Goal: Task Accomplishment & Management: Manage account settings

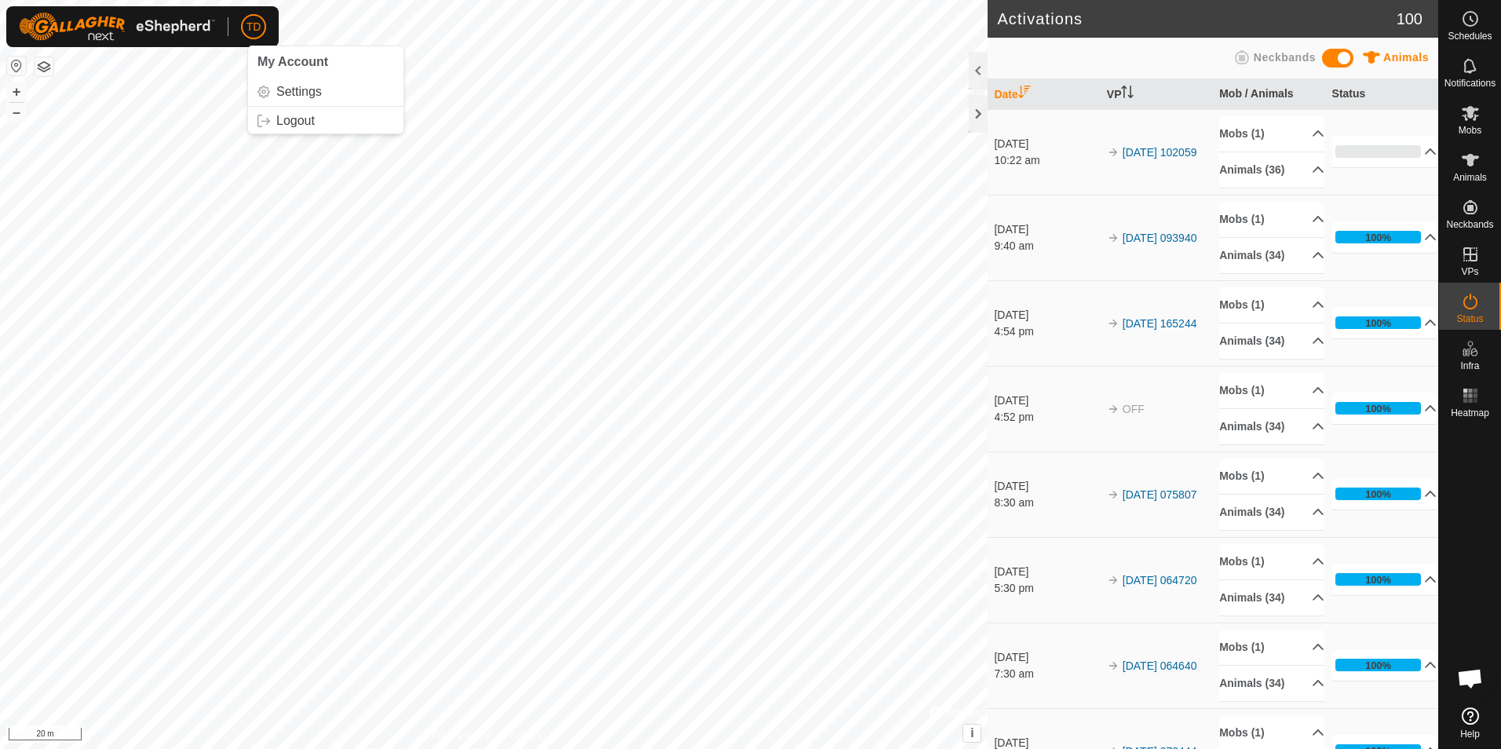
click at [251, 23] on span "TD" at bounding box center [254, 27] width 15 height 16
click at [283, 128] on link "Logout" at bounding box center [325, 120] width 155 height 25
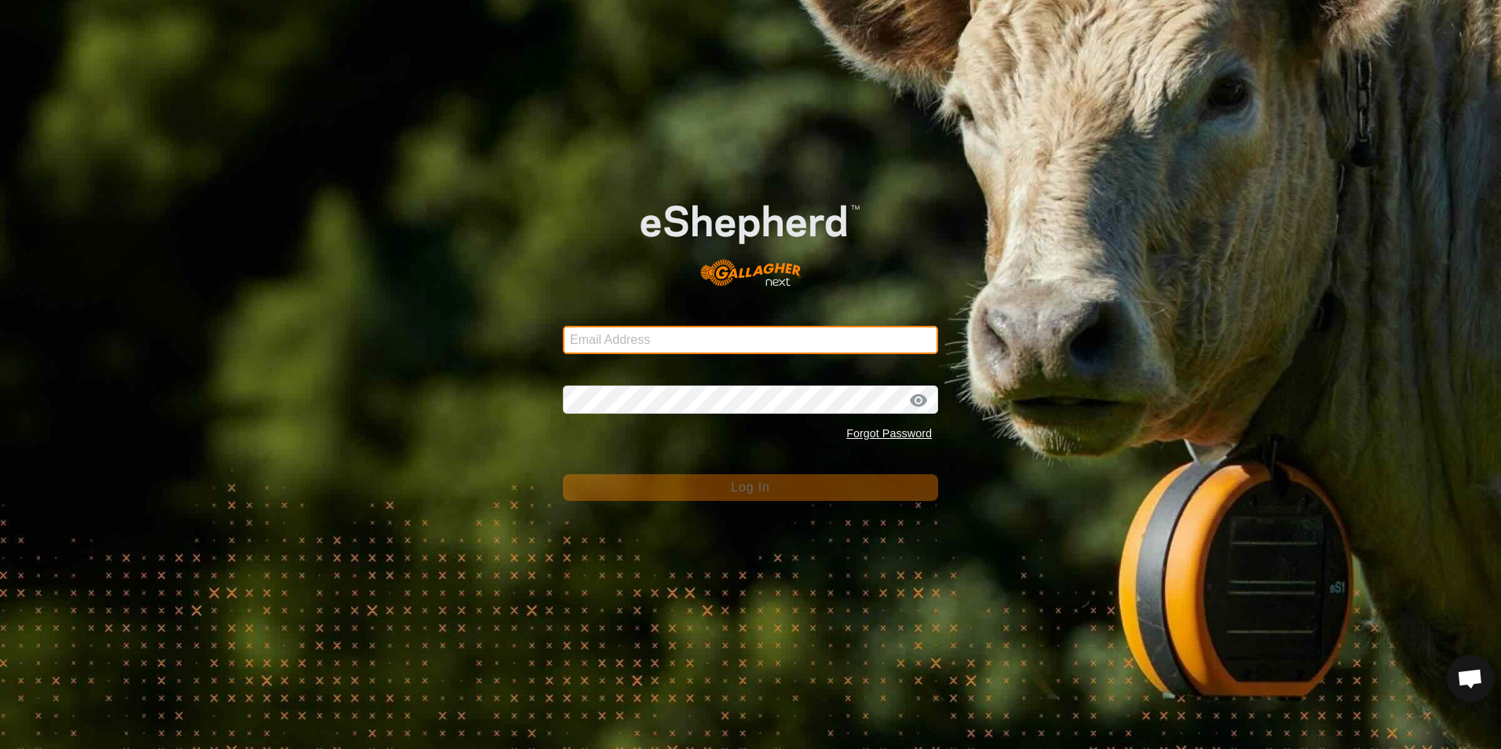
type input "timduquette@definesuccess.ca"
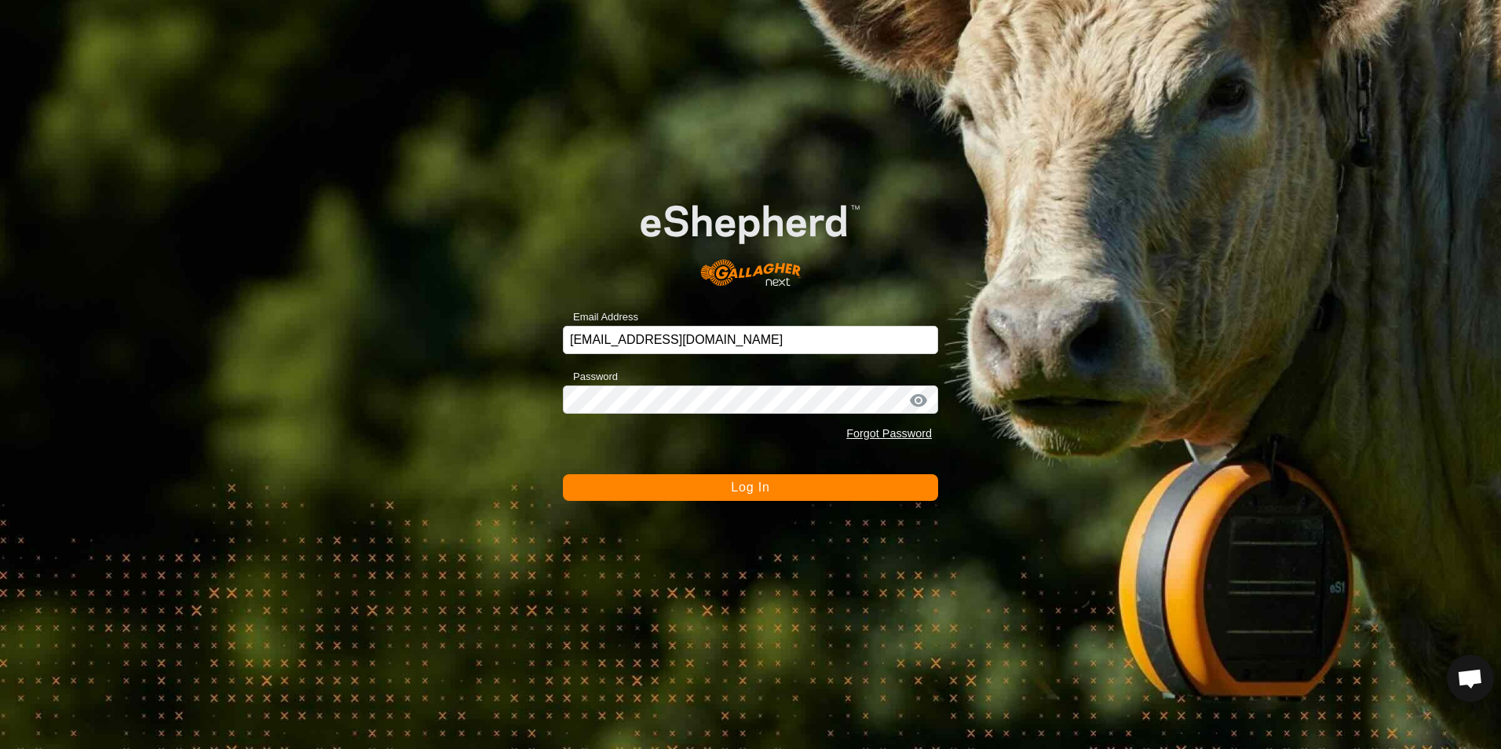
click at [753, 487] on span "Log In" at bounding box center [750, 486] width 38 height 13
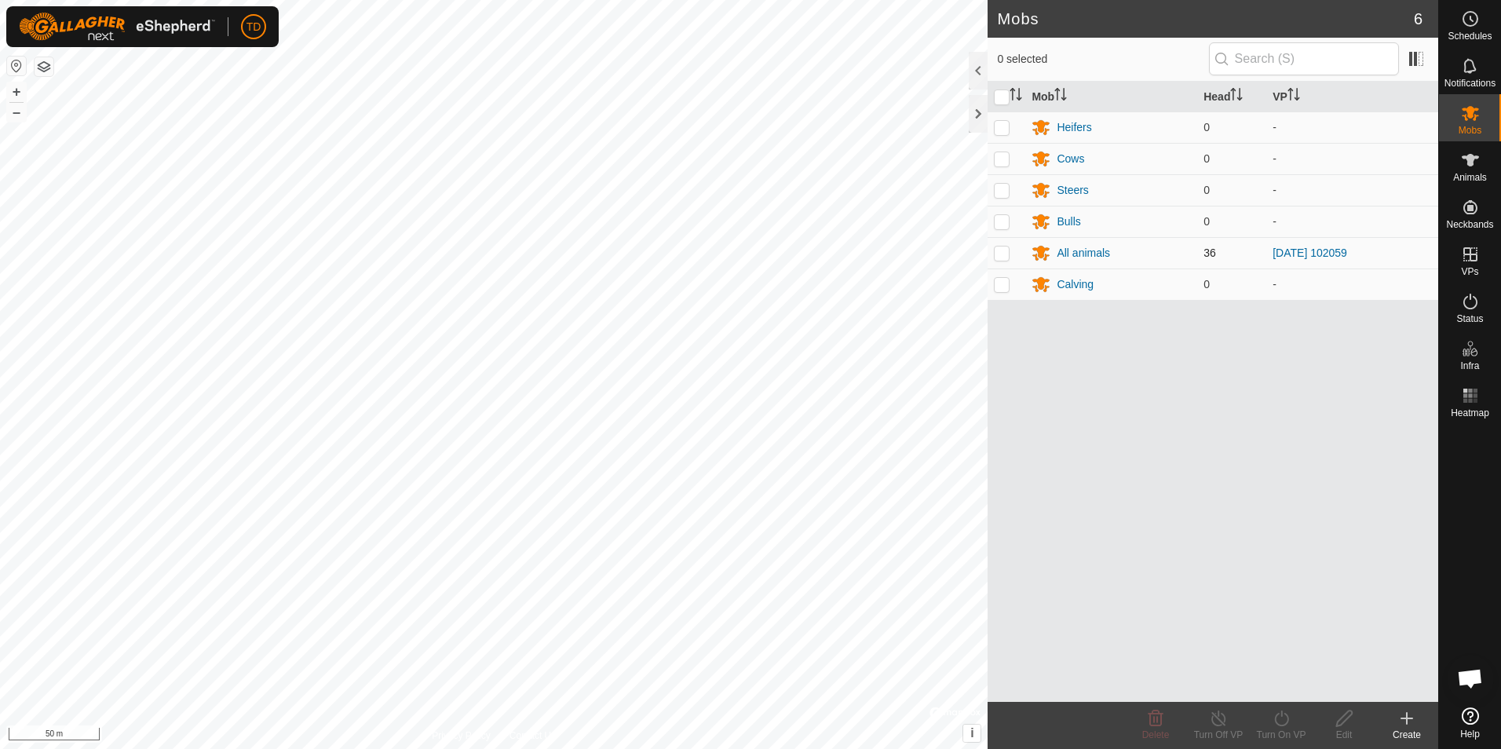
click at [998, 254] on p-checkbox at bounding box center [1002, 253] width 16 height 13
checkbox input "true"
click at [1068, 255] on div "All animals" at bounding box center [1083, 253] width 53 height 16
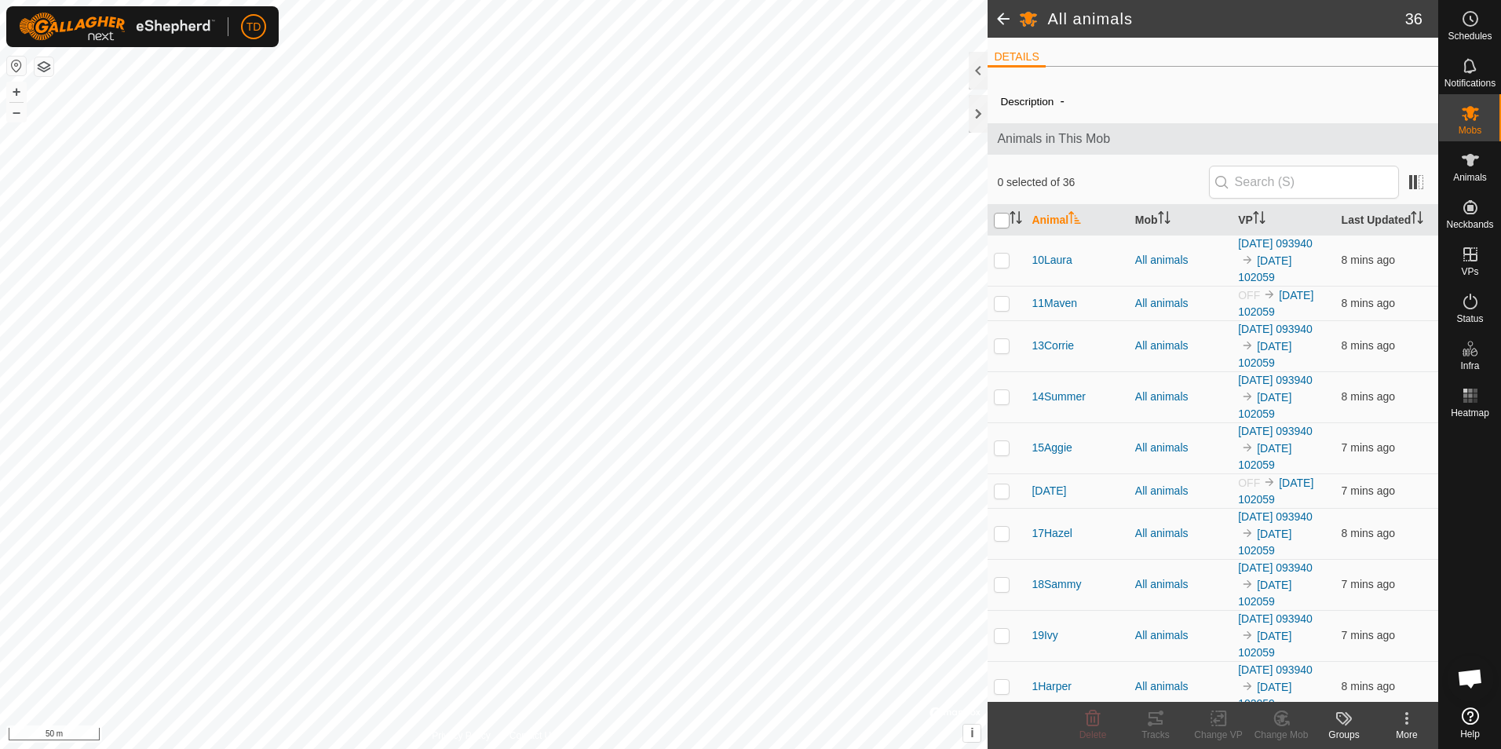
click at [1001, 223] on input "checkbox" at bounding box center [1002, 221] width 16 height 16
checkbox input "true"
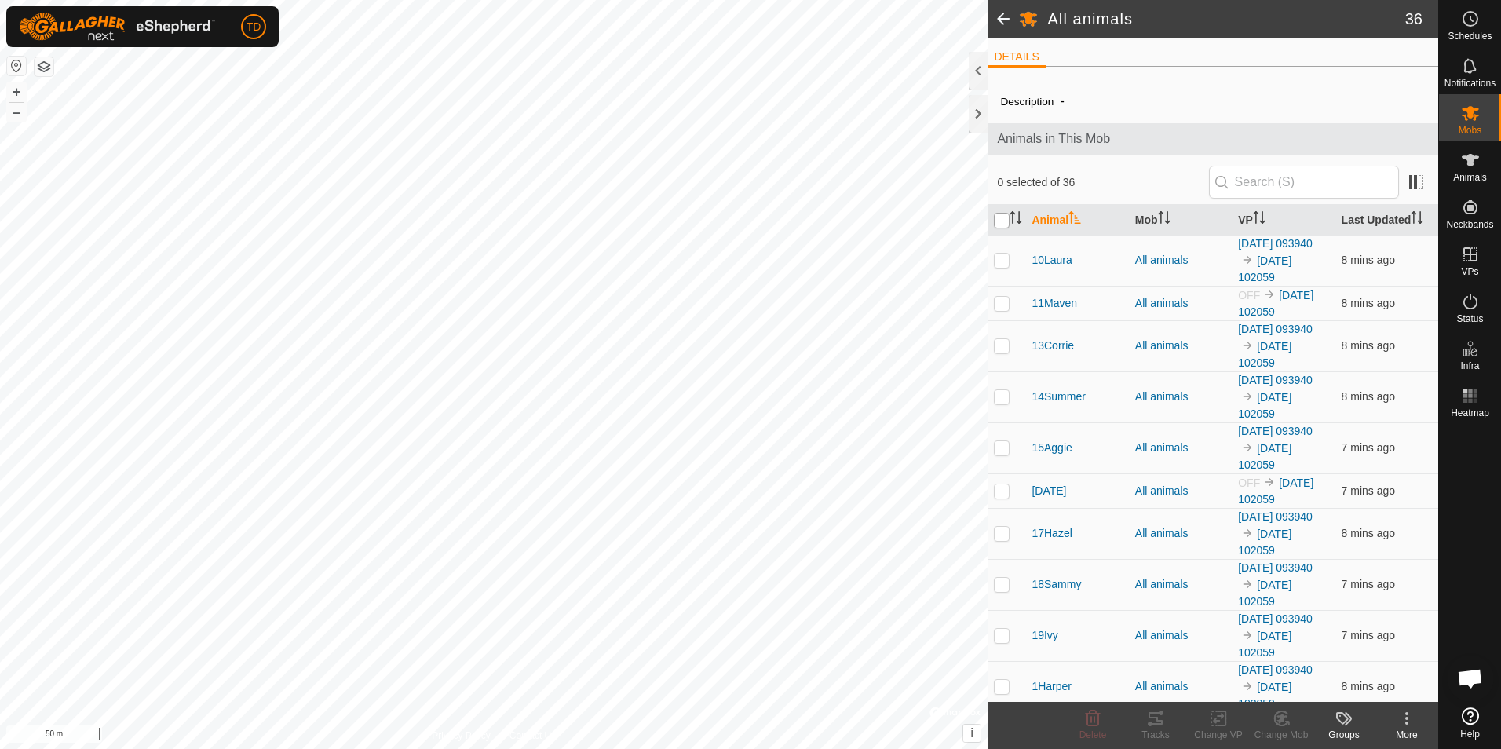
checkbox input "true"
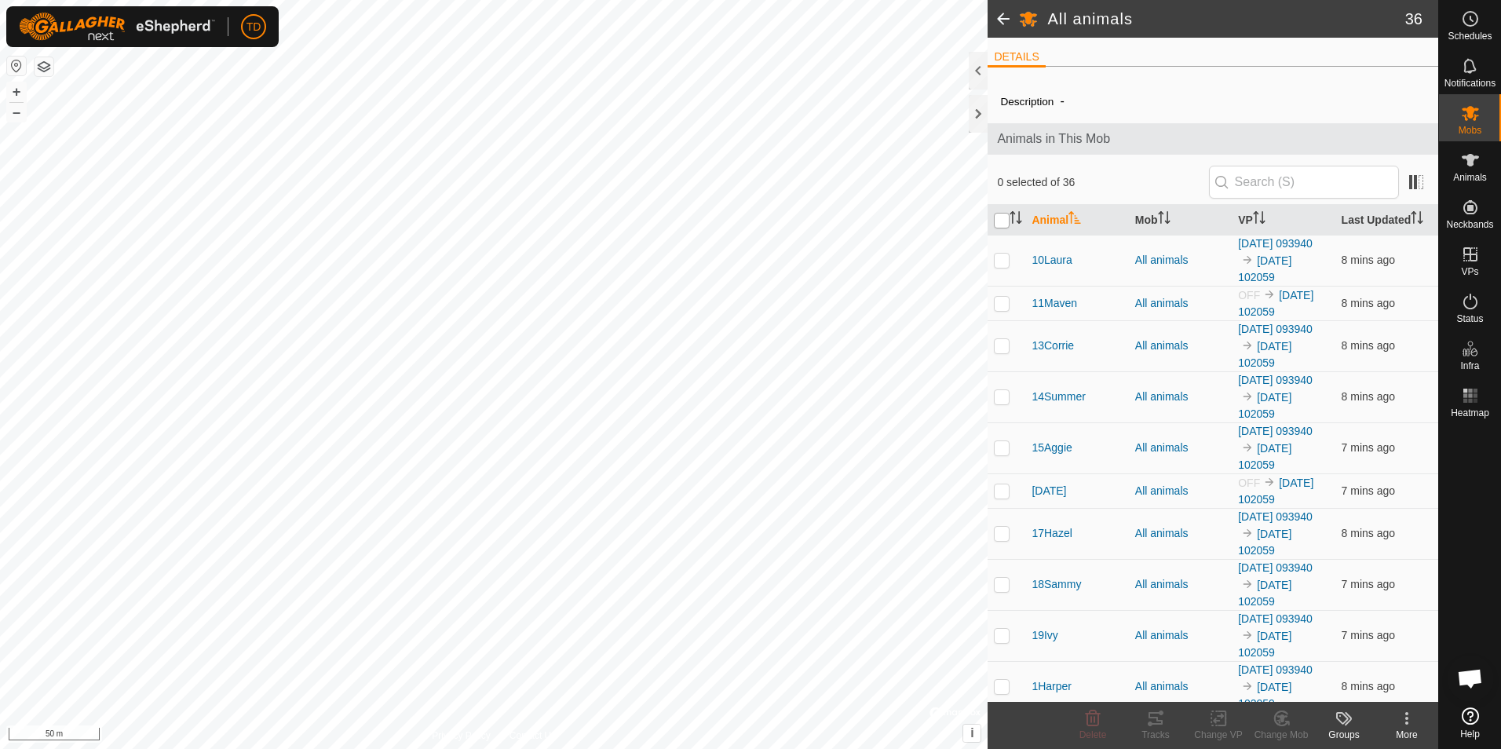
checkbox input "true"
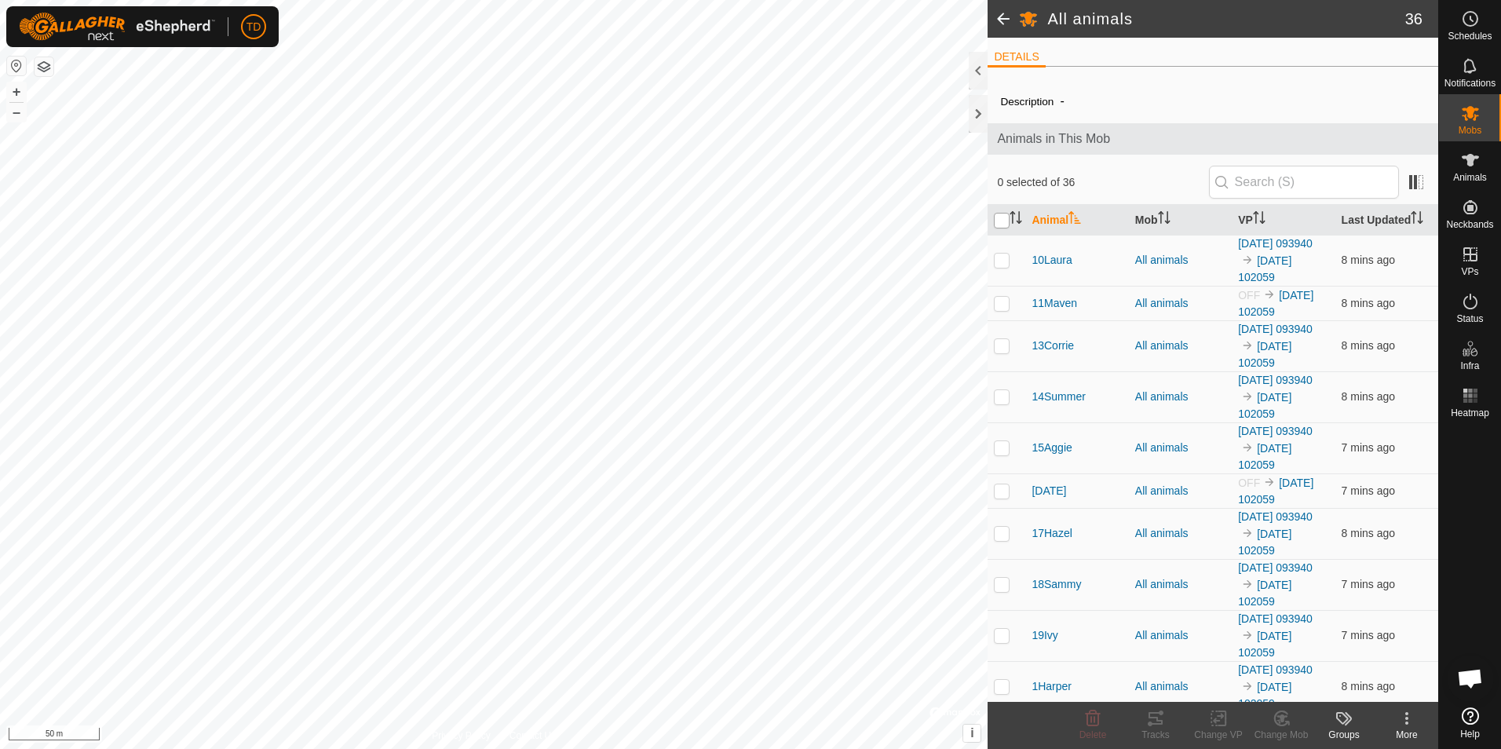
checkbox input "true"
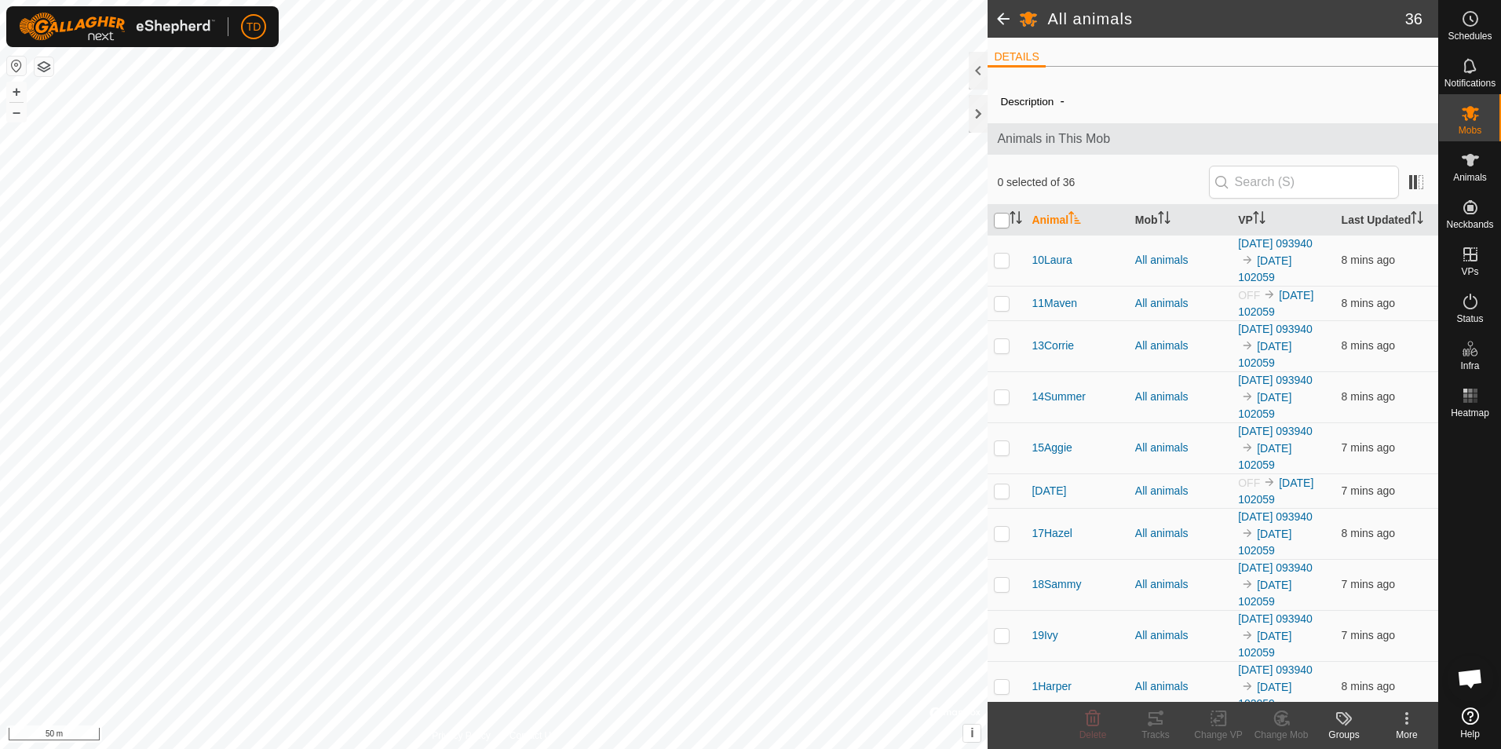
checkbox input "true"
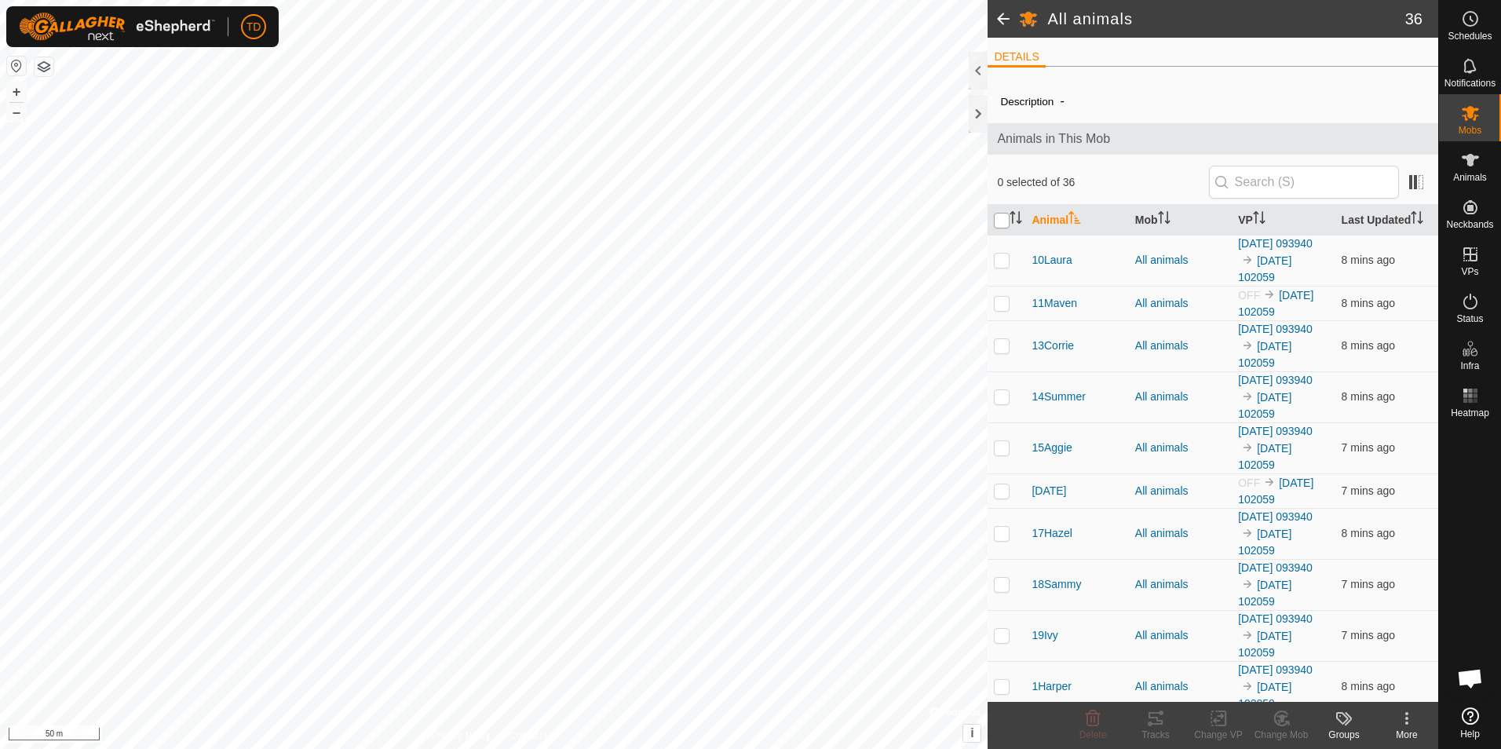
checkbox input "true"
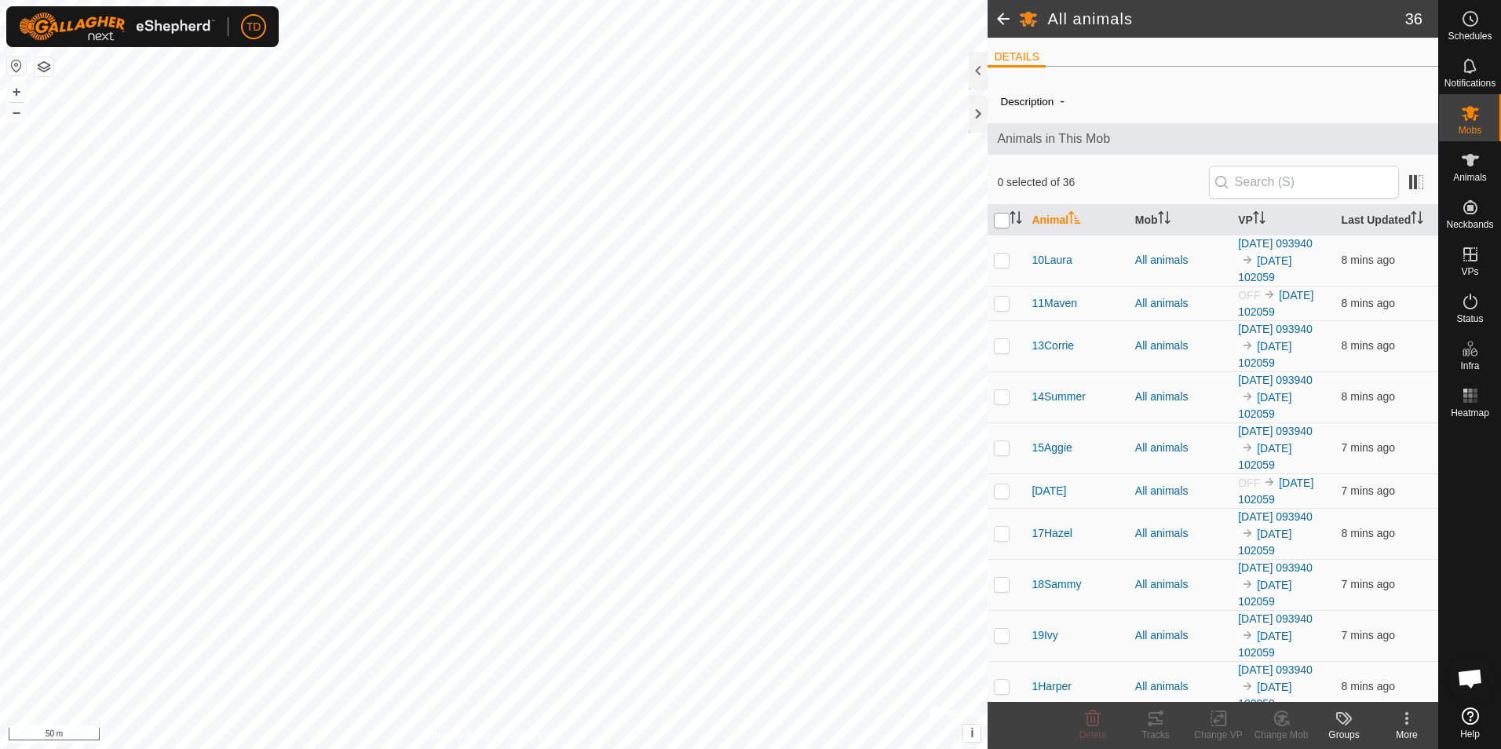
checkbox input "true"
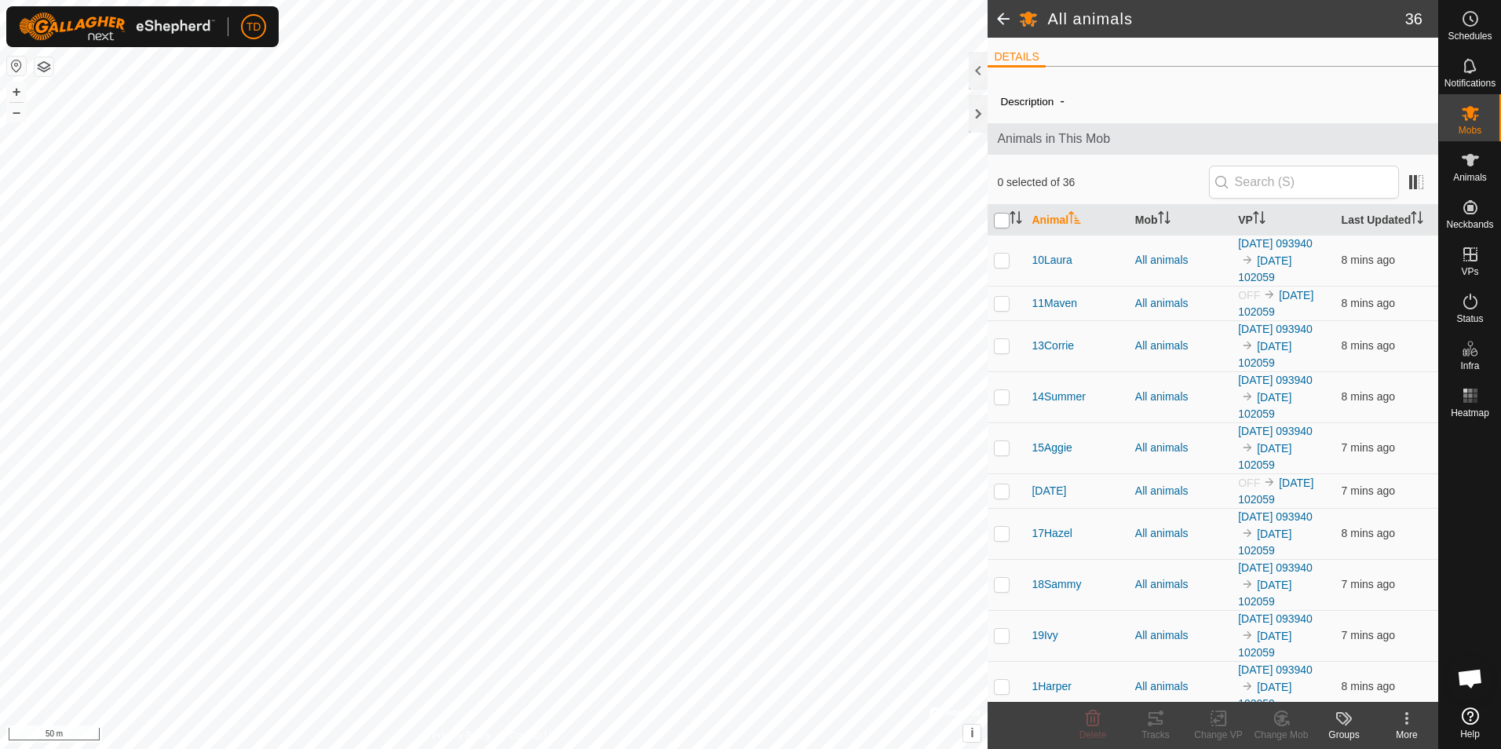
checkbox input "true"
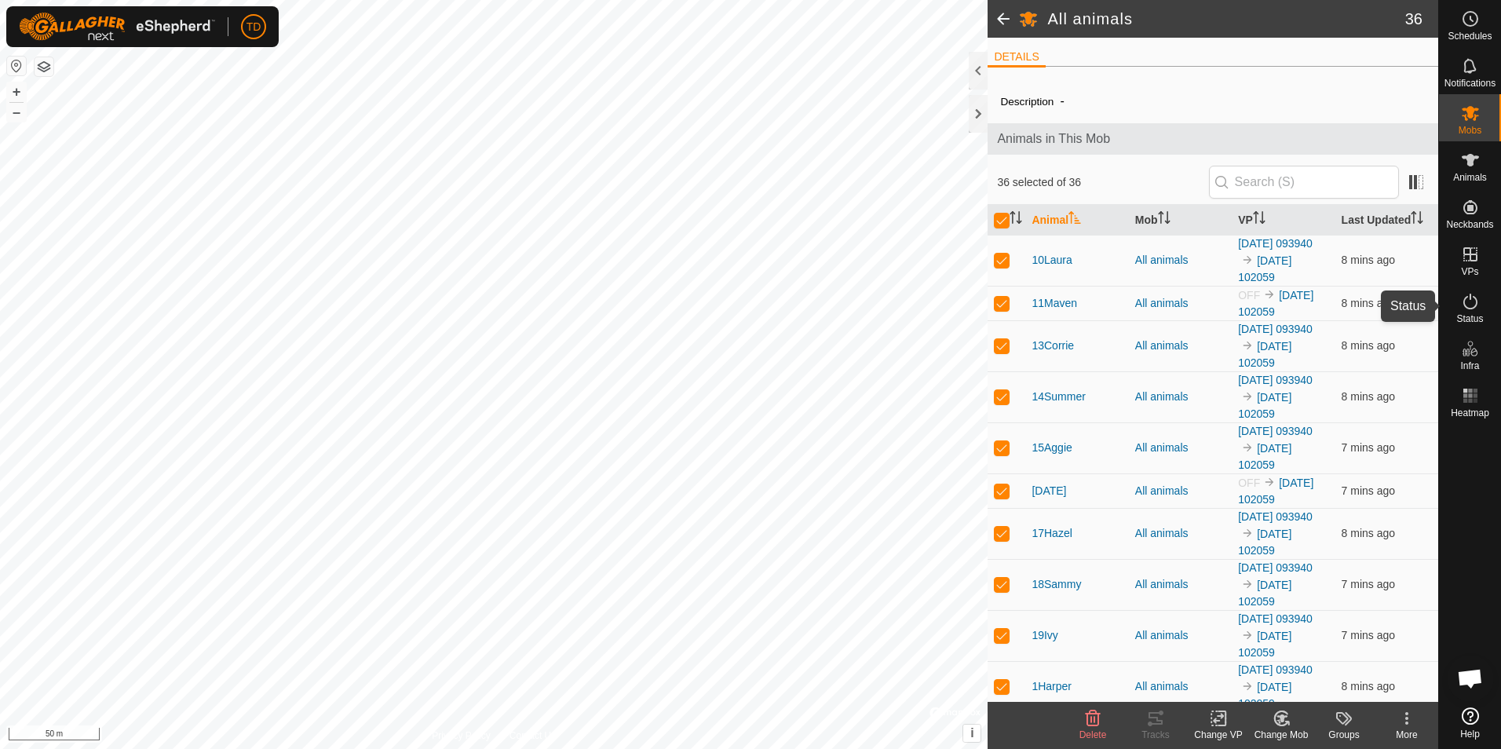
click at [1465, 294] on icon at bounding box center [1470, 301] width 19 height 19
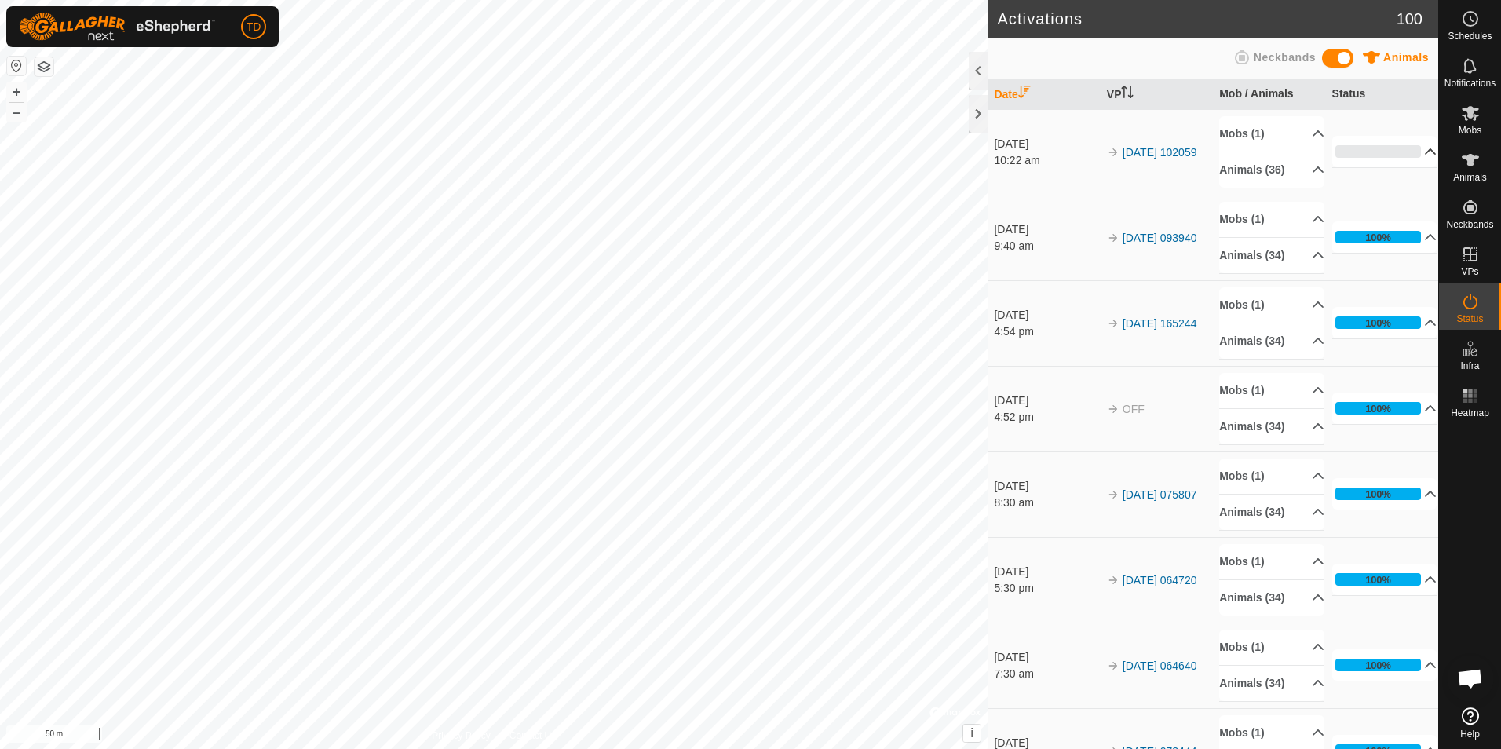
click at [1408, 154] on p-accordion-header "0%" at bounding box center [1384, 151] width 105 height 31
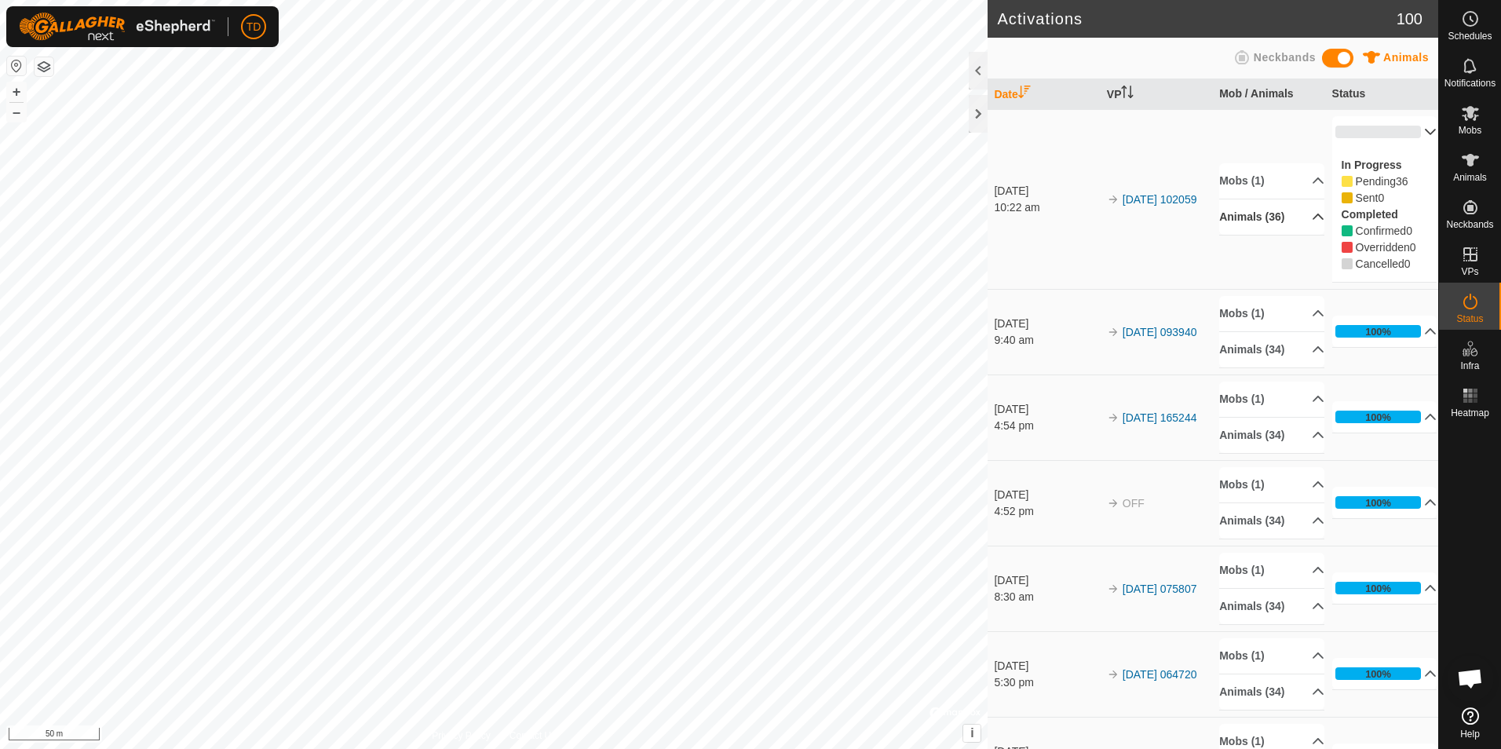
click at [1256, 213] on p-accordion-header "Animals (36)" at bounding box center [1271, 216] width 105 height 35
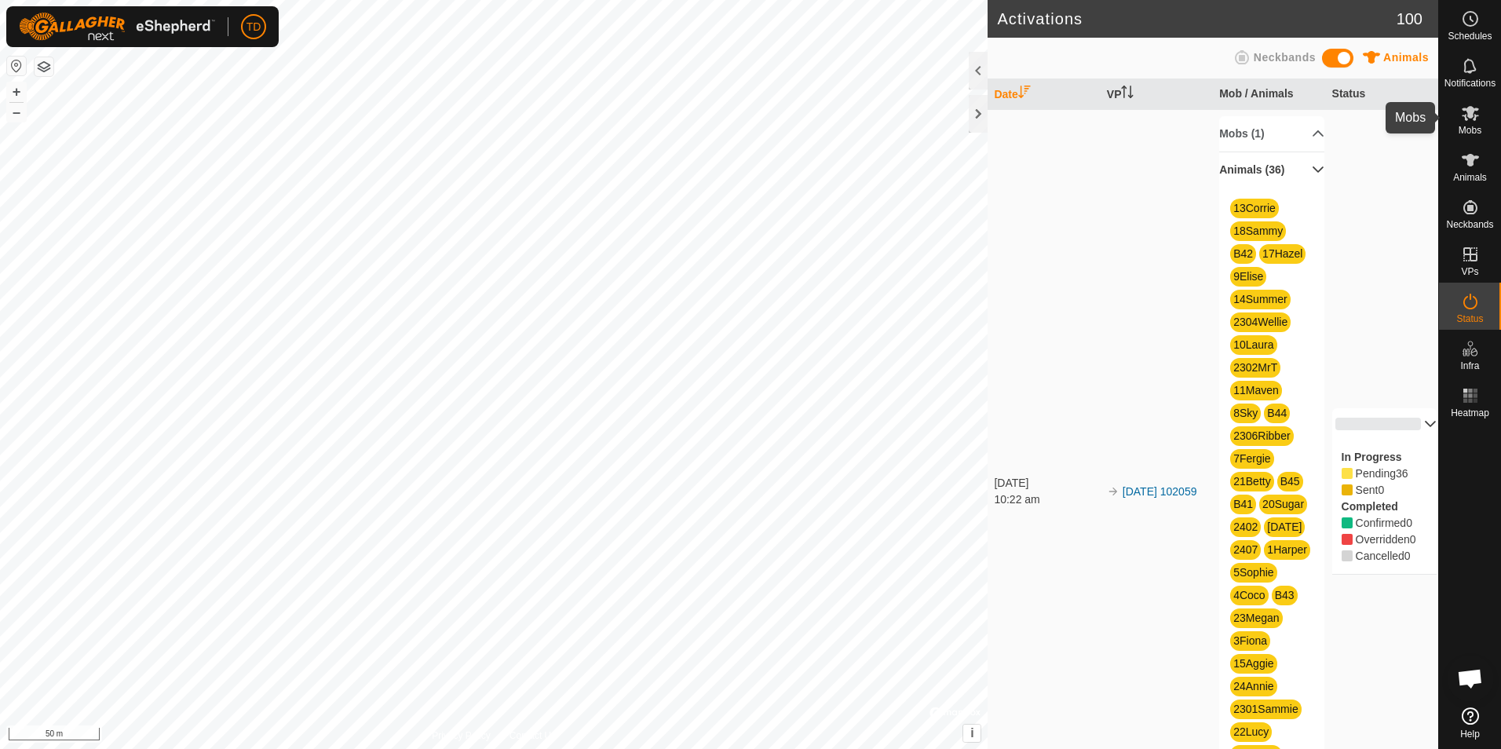
click at [1473, 121] on icon at bounding box center [1470, 113] width 19 height 19
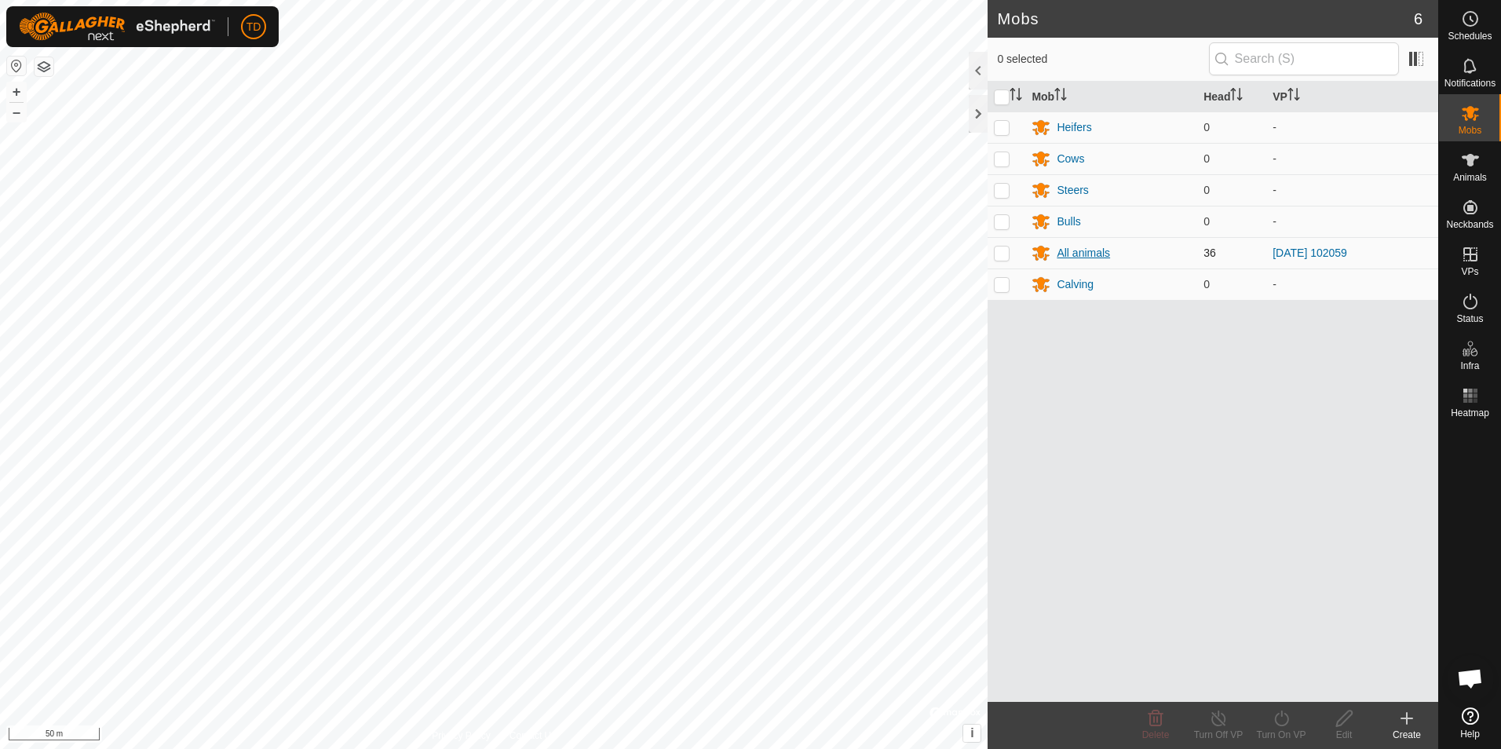
click at [1086, 250] on div "All animals" at bounding box center [1083, 253] width 53 height 16
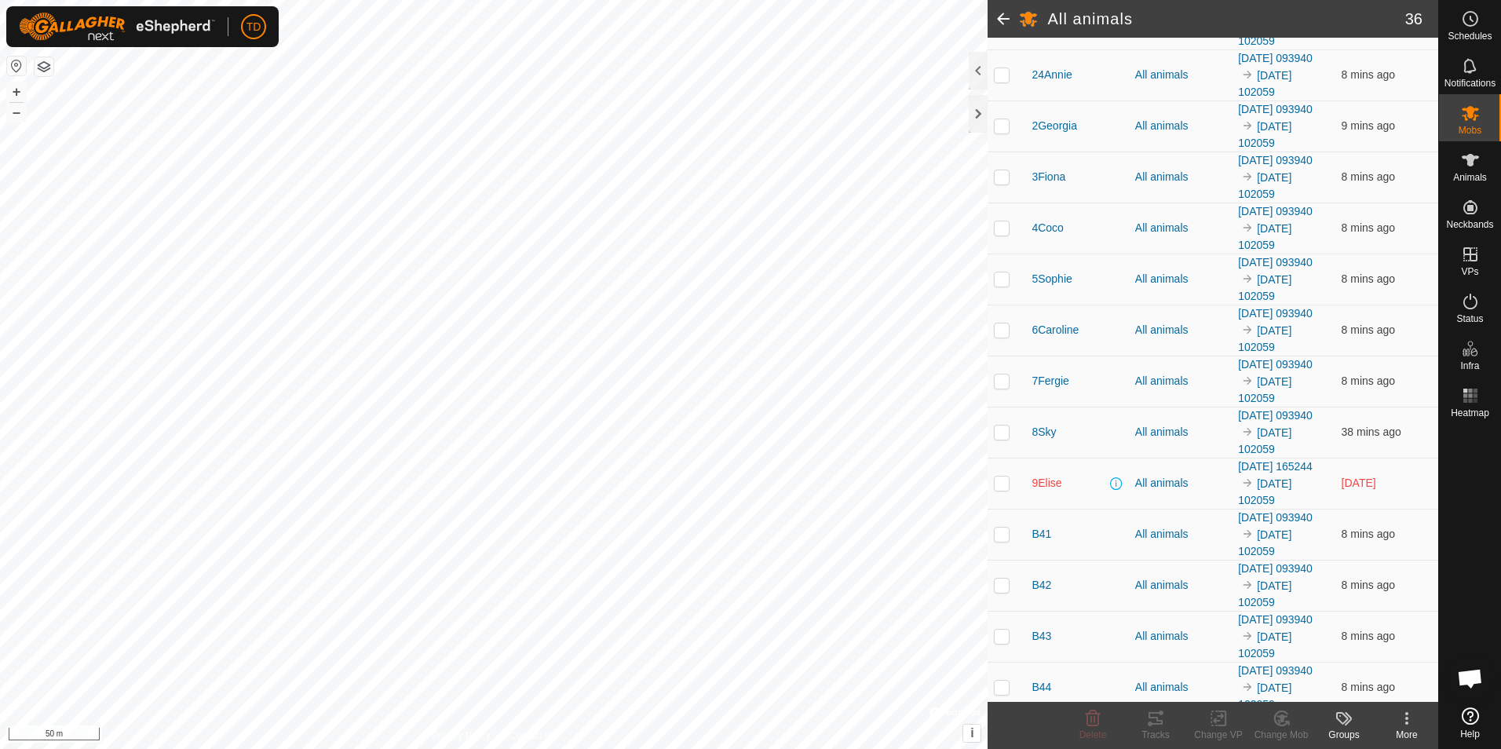
scroll to position [1338, 0]
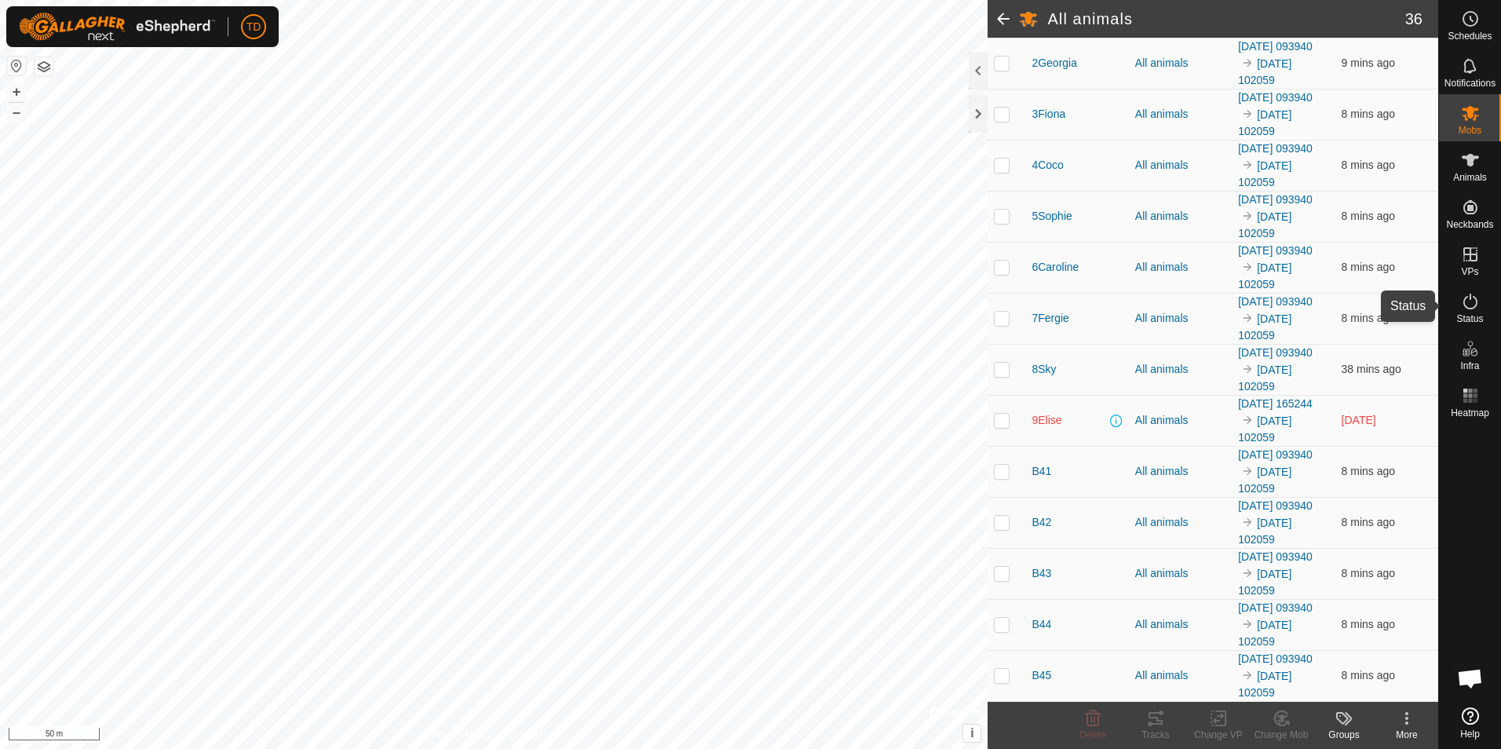
click at [1467, 304] on icon at bounding box center [1470, 301] width 19 height 19
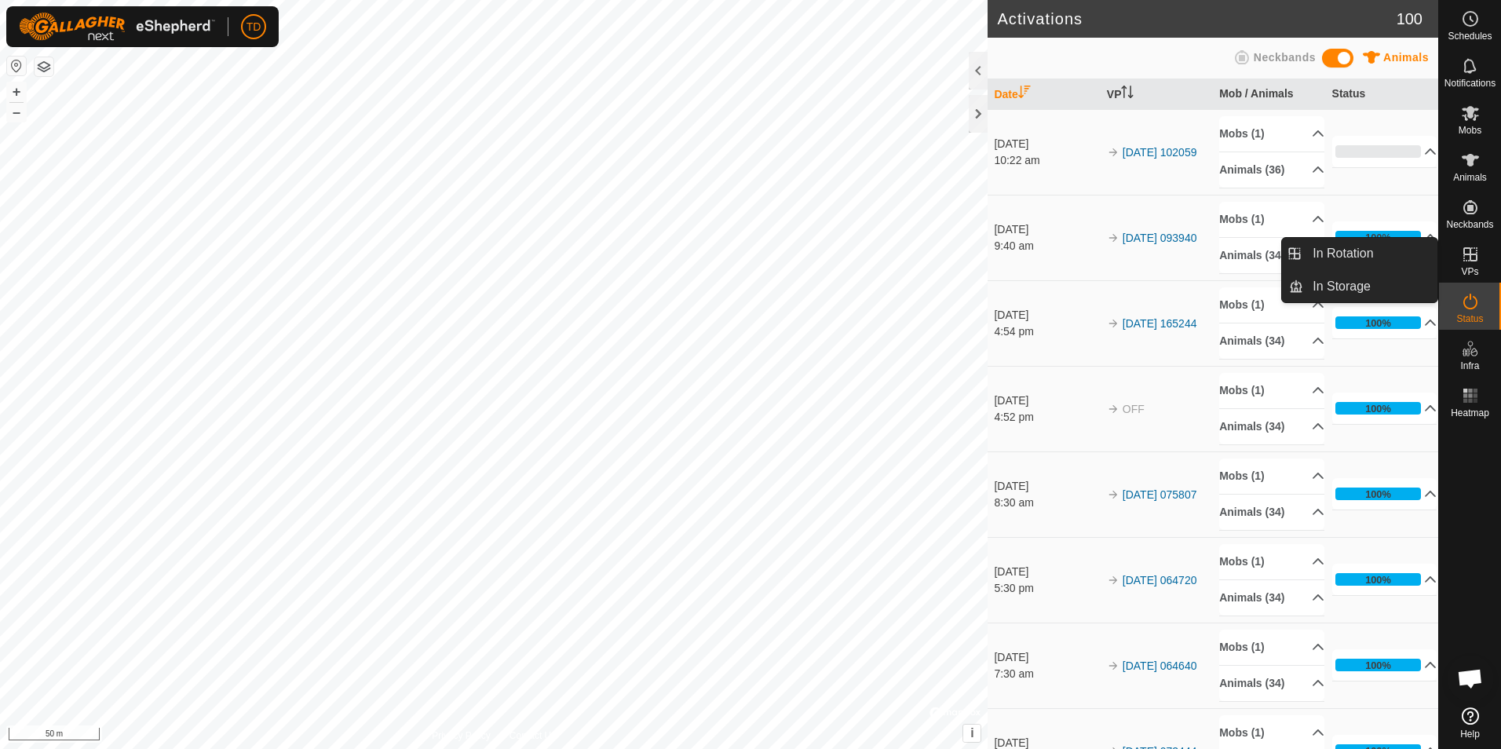
click at [1473, 262] on icon at bounding box center [1470, 254] width 19 height 19
click at [1369, 253] on link "In Rotation" at bounding box center [1370, 253] width 134 height 31
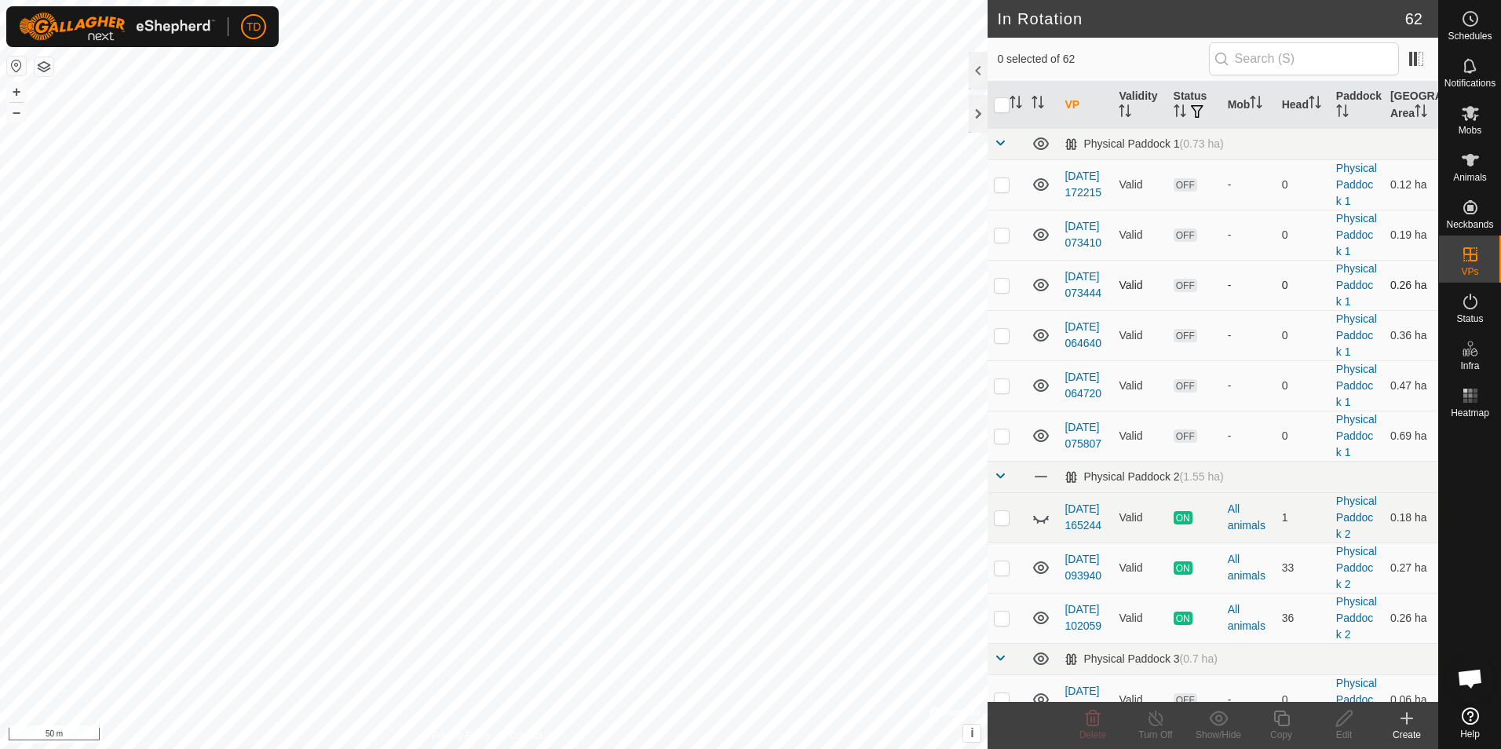
checkbox input "true"
click at [1152, 720] on icon at bounding box center [1156, 718] width 20 height 19
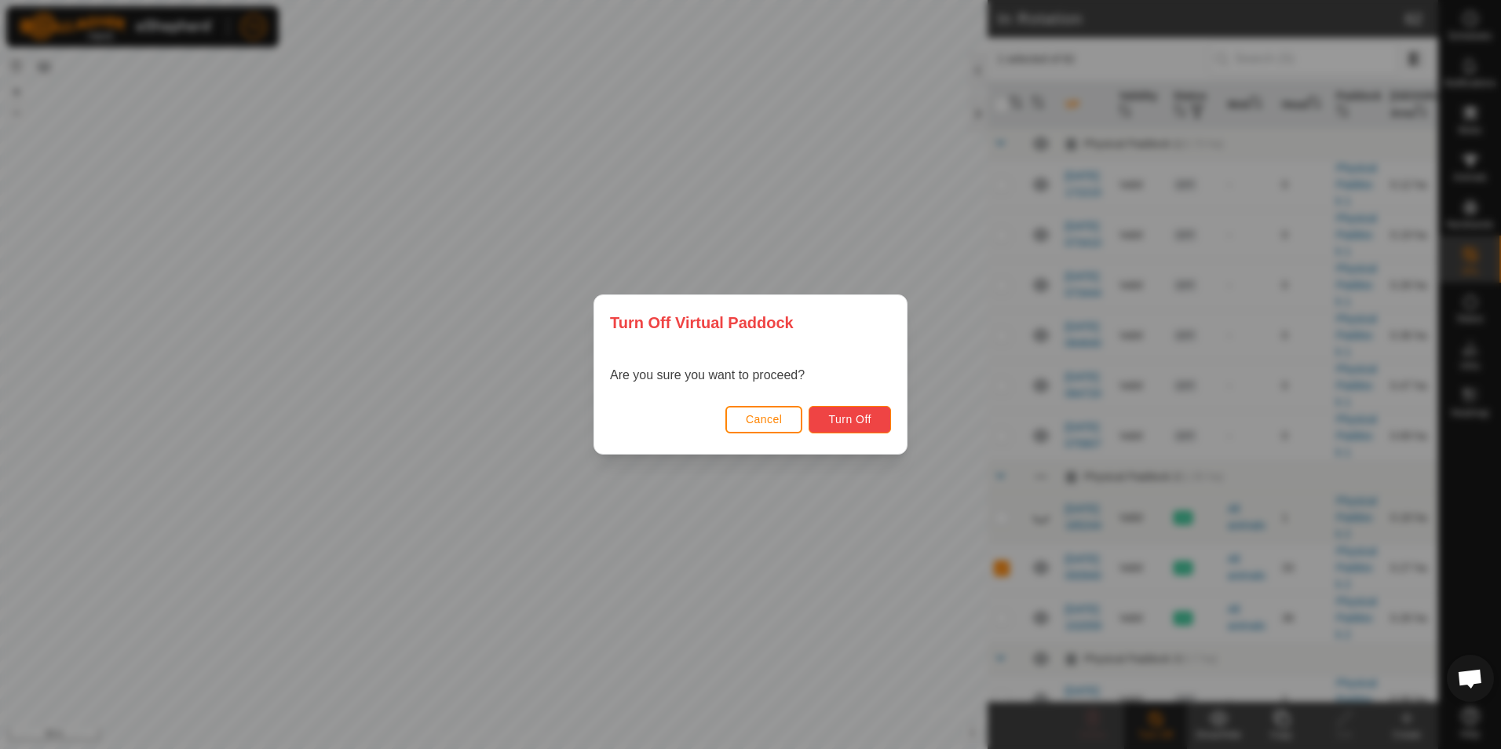
click at [845, 423] on span "Turn Off" at bounding box center [849, 419] width 43 height 13
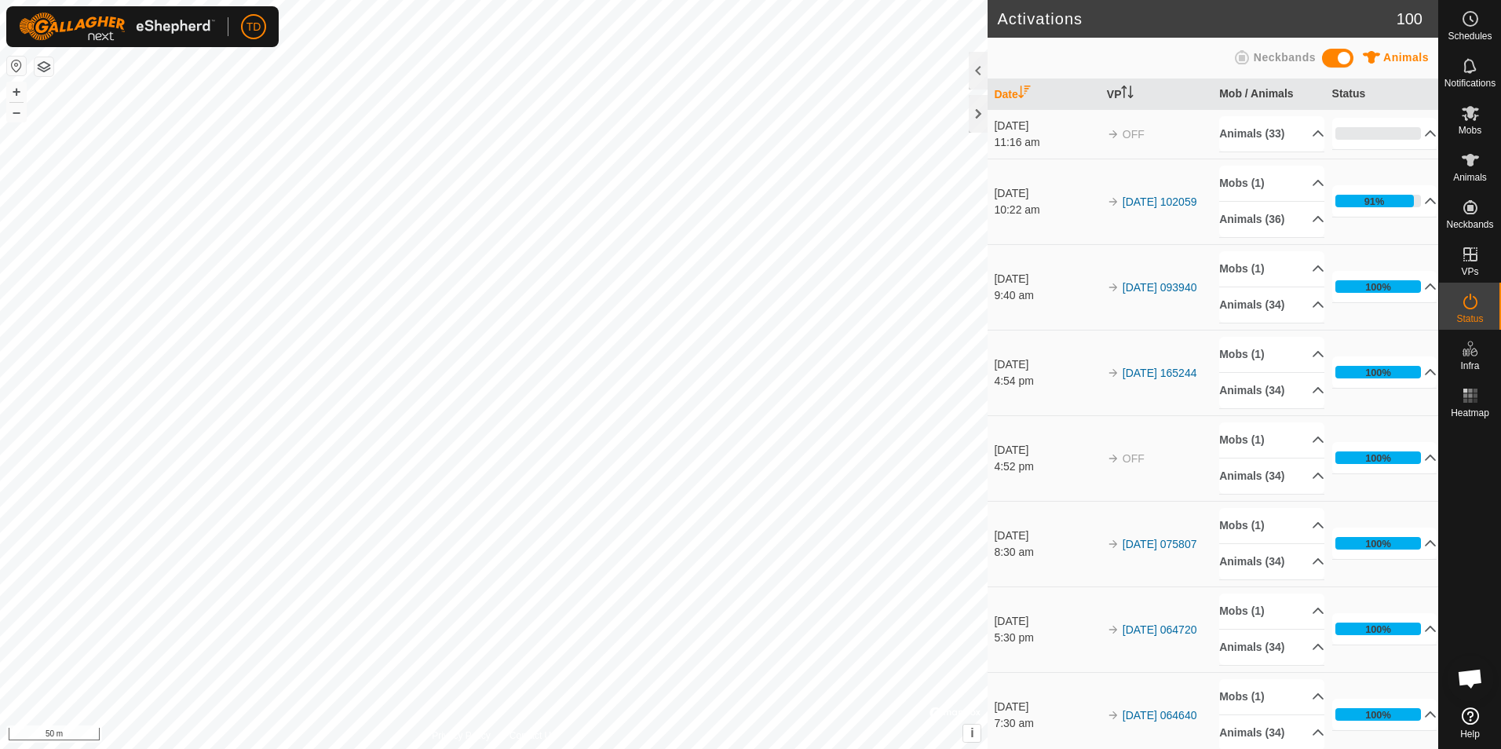
click at [1469, 718] on icon at bounding box center [1470, 715] width 17 height 17
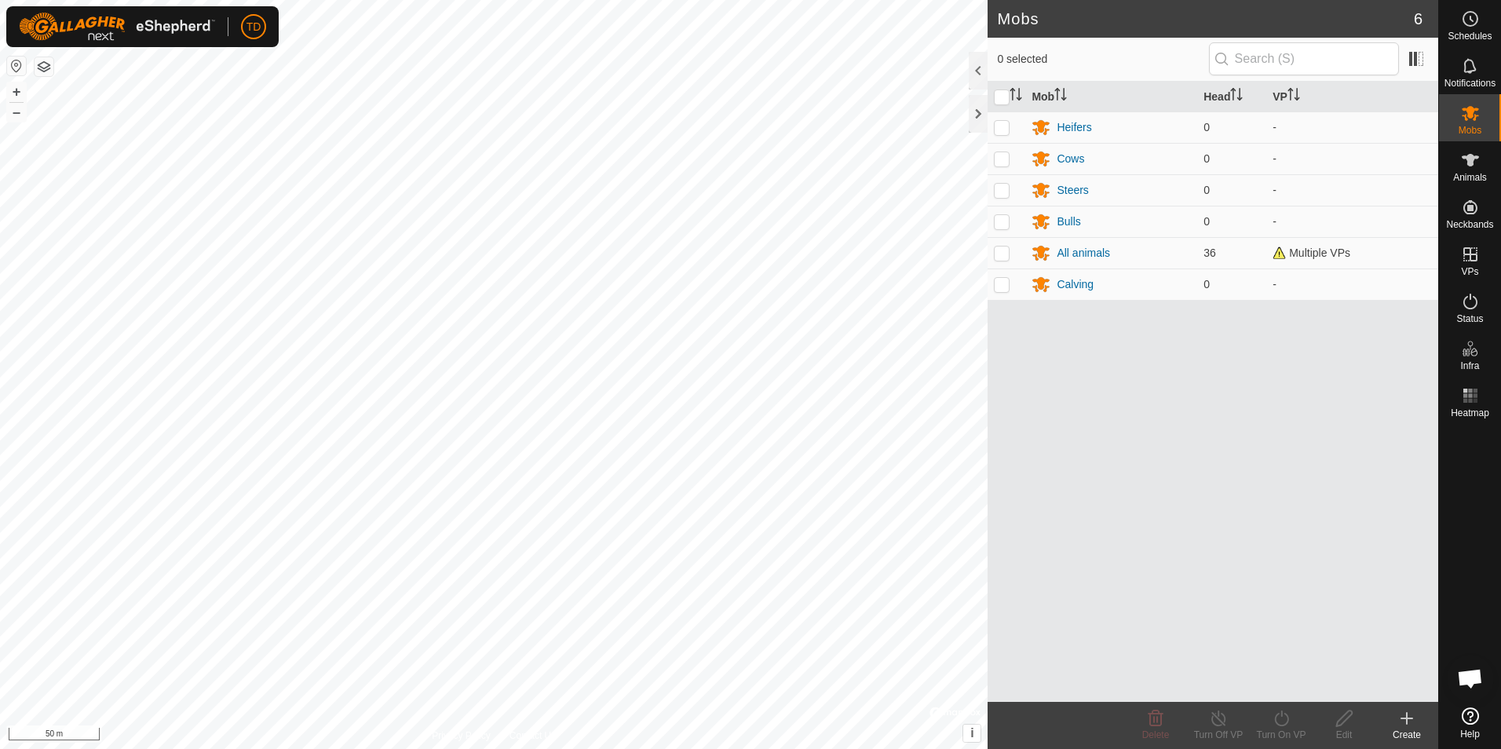
click at [1469, 719] on icon at bounding box center [1470, 715] width 17 height 17
